Goal: Task Accomplishment & Management: Use online tool/utility

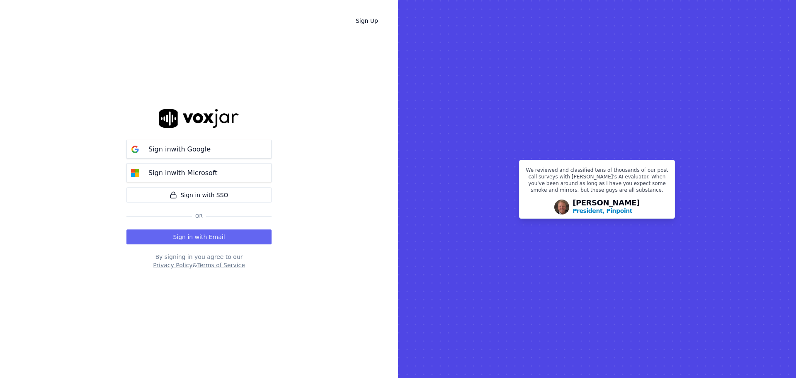
click at [183, 236] on button "Sign in with Email" at bounding box center [199, 236] width 145 height 15
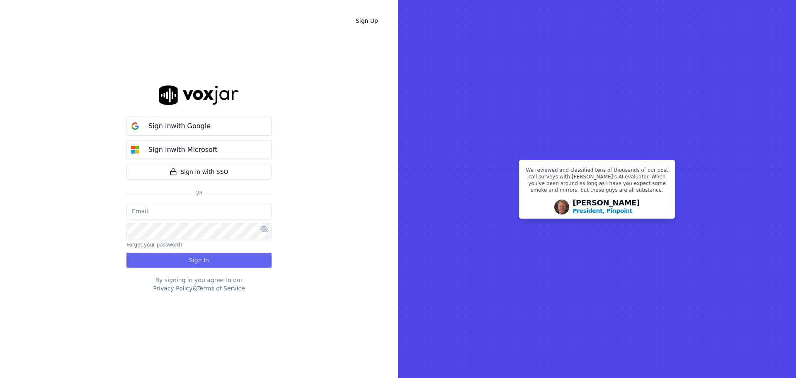
type input "opsmanager@tmesolutions.com.au"
click at [201, 263] on button "Sign In" at bounding box center [199, 260] width 145 height 15
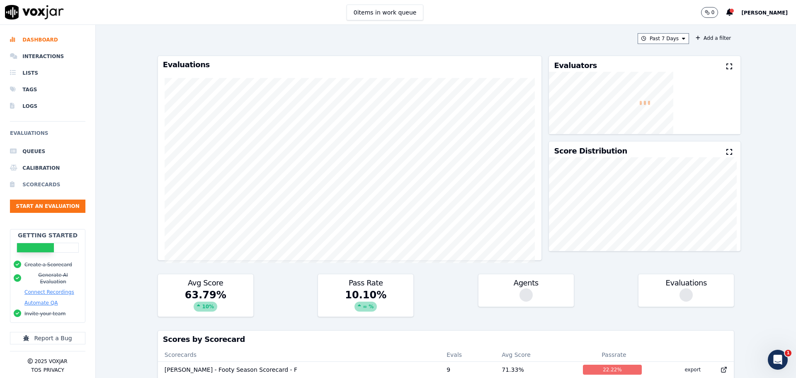
click at [46, 180] on li "Scorecards" at bounding box center [47, 184] width 75 height 17
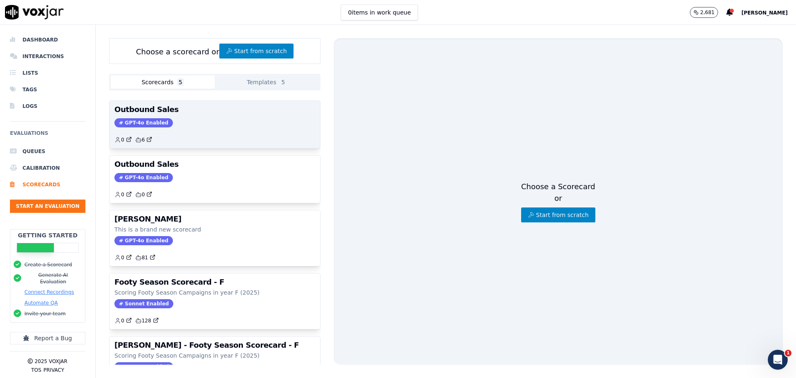
click at [205, 126] on div "GPT-4o Enabled" at bounding box center [214, 122] width 201 height 9
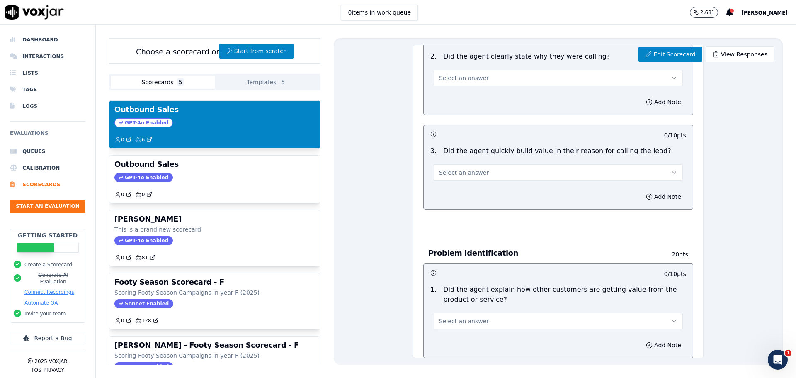
click at [249, 81] on button "Templates 5" at bounding box center [267, 81] width 104 height 13
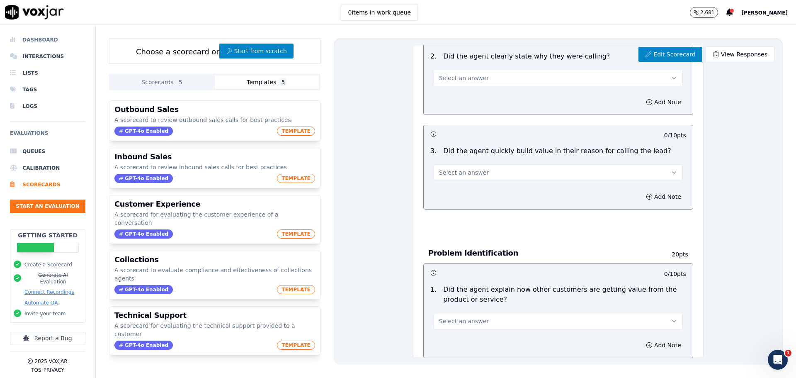
click at [37, 42] on li "Dashboard" at bounding box center [47, 40] width 75 height 17
